Goal: Find contact information: Find contact information

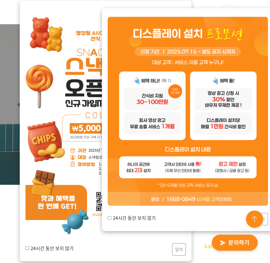
click at [110, 218] on input "24시간 동안 보지 않기" at bounding box center [110, 218] width 4 height 4
checkbox input "true"
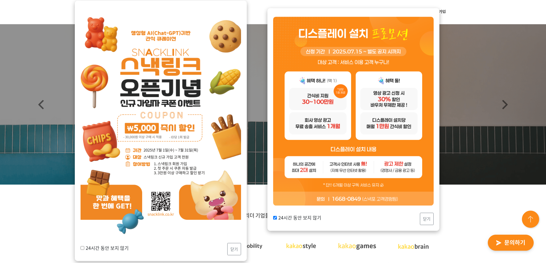
click at [270, 216] on div "24시간 동안 보지 않기 닫기" at bounding box center [353, 119] width 172 height 223
click at [270, 217] on button "닫기" at bounding box center [427, 219] width 14 height 12
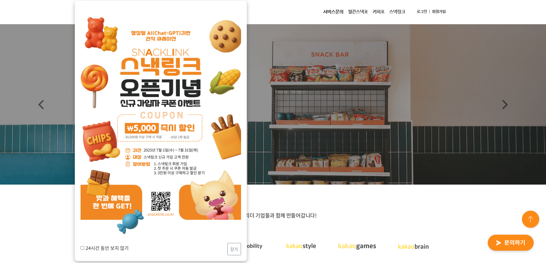
click at [84, 249] on label "24시간 동안 보지 않기" at bounding box center [104, 248] width 48 height 7
click at [84, 249] on input "24시간 동안 보지 않기" at bounding box center [82, 248] width 4 height 4
checkbox input "true"
click at [235, 245] on button "닫기" at bounding box center [234, 249] width 14 height 12
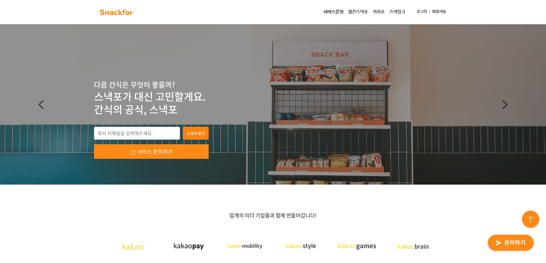
click at [270, 239] on img "button" at bounding box center [510, 243] width 56 height 26
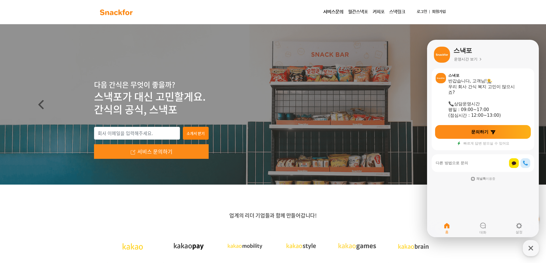
click at [270, 12] on link "서비스문의" at bounding box center [333, 11] width 25 height 11
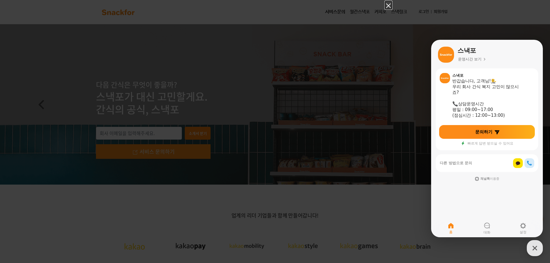
click at [270, 6] on icon "Close" at bounding box center [388, 5] width 5 height 5
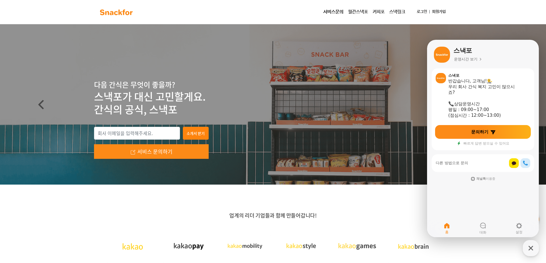
click at [270, 27] on link "Next" at bounding box center [505, 104] width 82 height 160
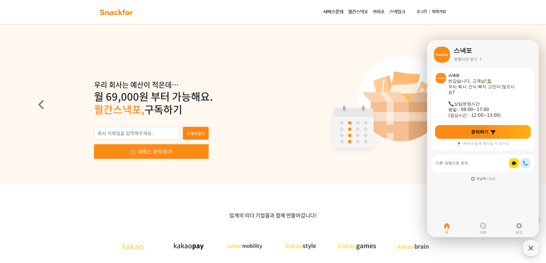
click at [115, 11] on img at bounding box center [116, 12] width 36 height 9
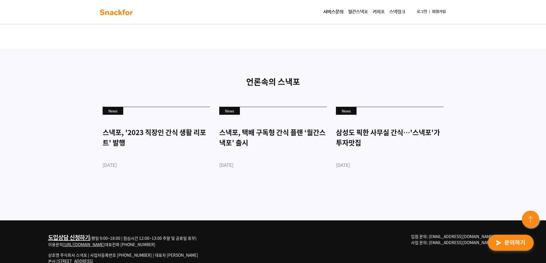
scroll to position [1562, 0]
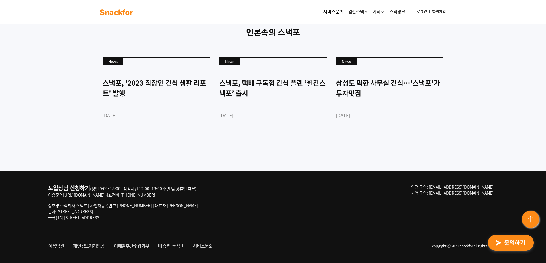
click at [234, 186] on div "도입상담 신청하기 (평일 9:00~18:00 | 점심시간 12:00~13:00 주말 및 공휴일 휴무) 이용문의 http://snackfor.c…" at bounding box center [273, 202] width 458 height 63
click at [94, 194] on link "[URL][DOMAIN_NAME]" at bounding box center [84, 195] width 42 height 6
